Goal: Task Accomplishment & Management: Manage account settings

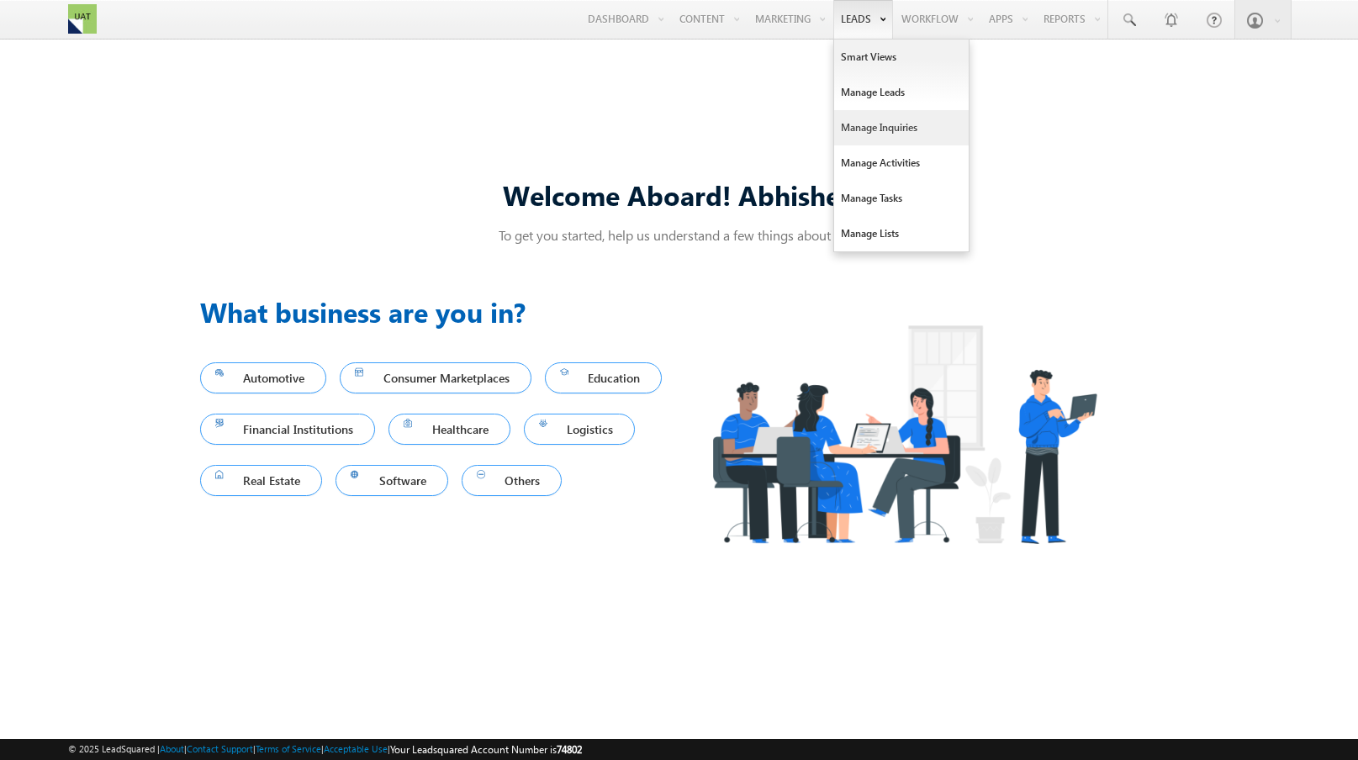
click at [871, 131] on link "Manage Inquiries" at bounding box center [901, 127] width 135 height 35
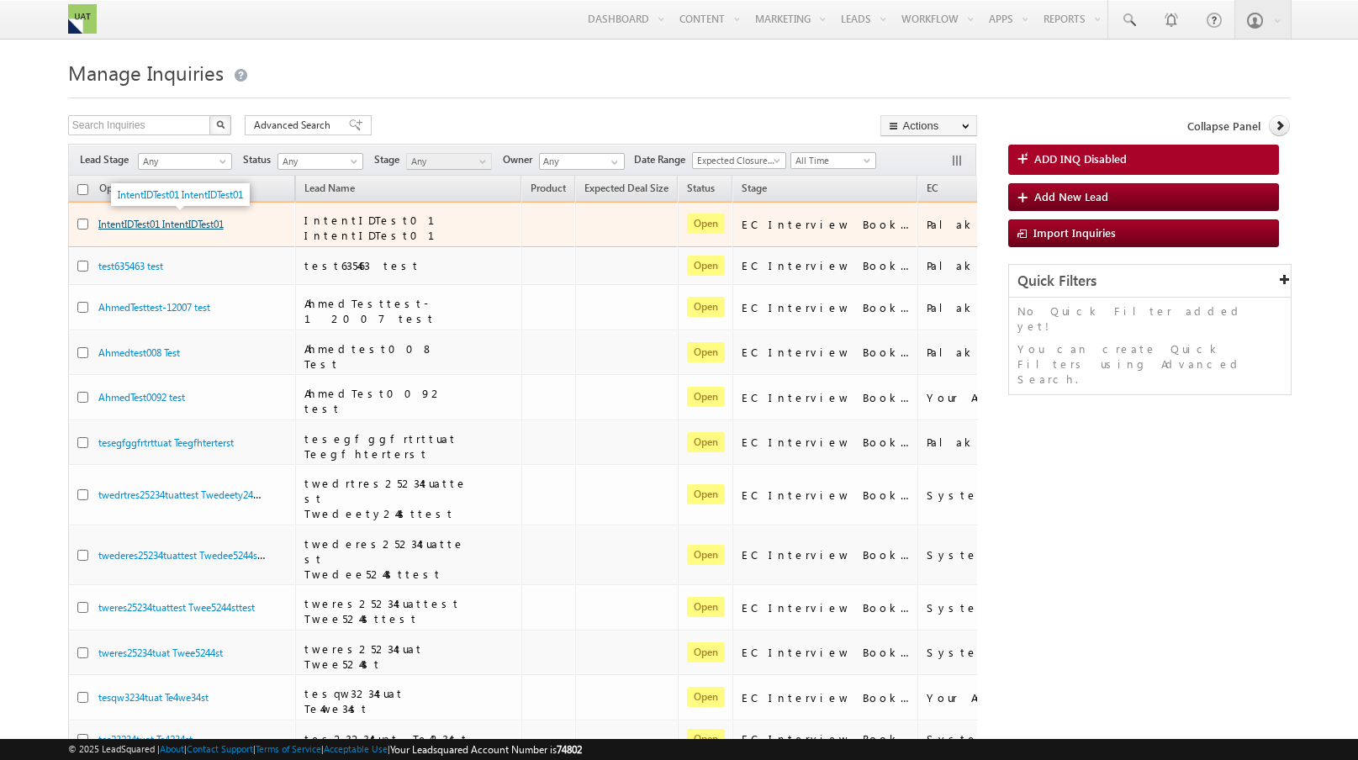
click at [156, 219] on link "IntentIDTest01 IntentIDTest01" at bounding box center [160, 224] width 125 height 13
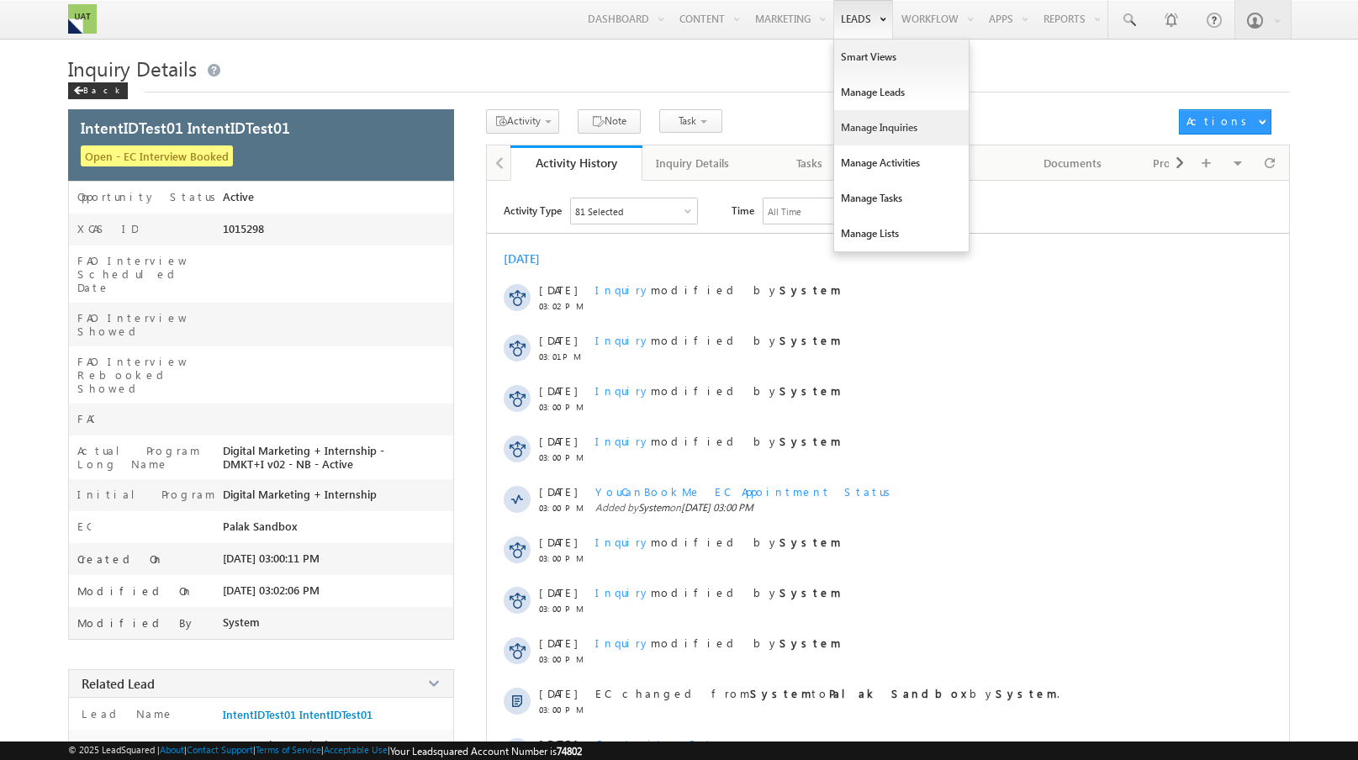
click at [850, 125] on link "Manage Inquiries" at bounding box center [901, 127] width 135 height 35
